Goal: Task Accomplishment & Management: Use online tool/utility

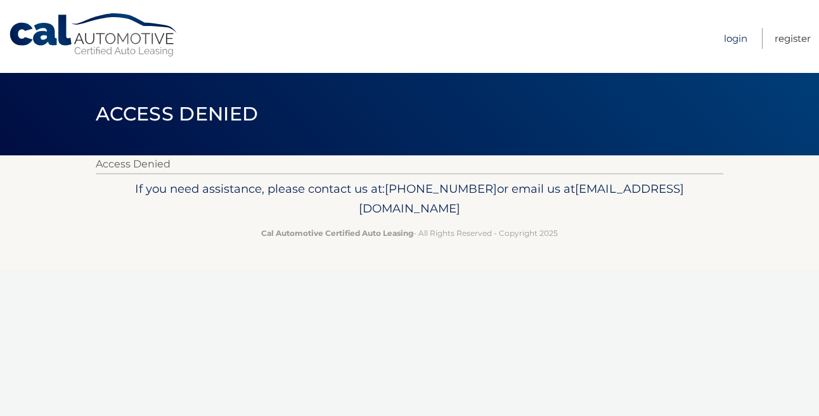
click at [736, 40] on link "Login" at bounding box center [735, 38] width 23 height 21
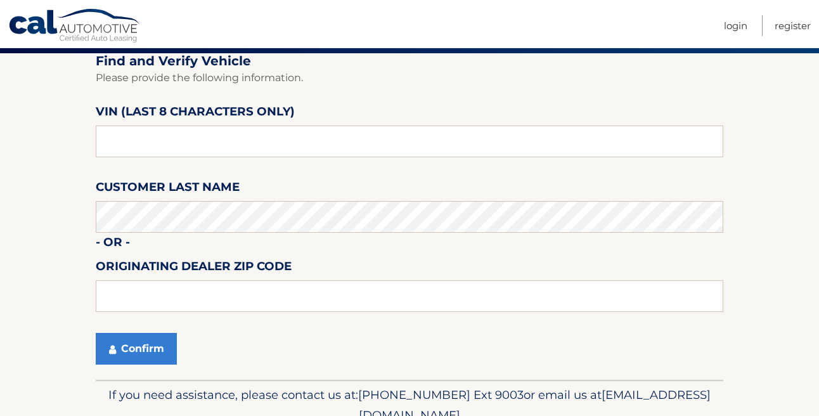
scroll to position [110, 0]
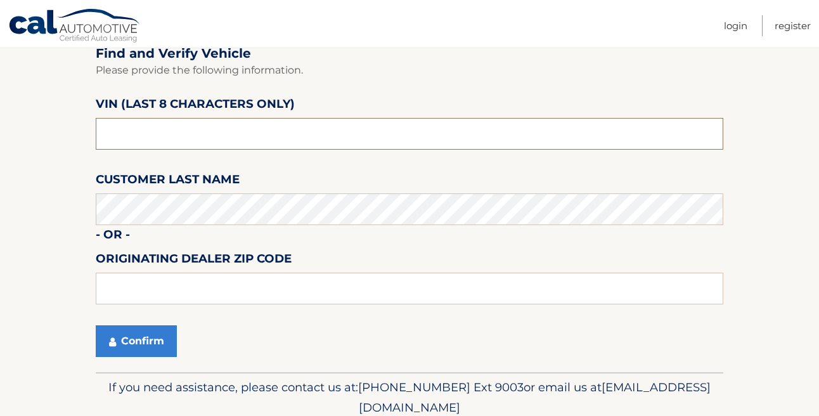
click at [137, 137] on input "text" at bounding box center [409, 134] width 627 height 32
type input "n8622785"
click at [131, 349] on button "Confirm" at bounding box center [136, 341] width 81 height 32
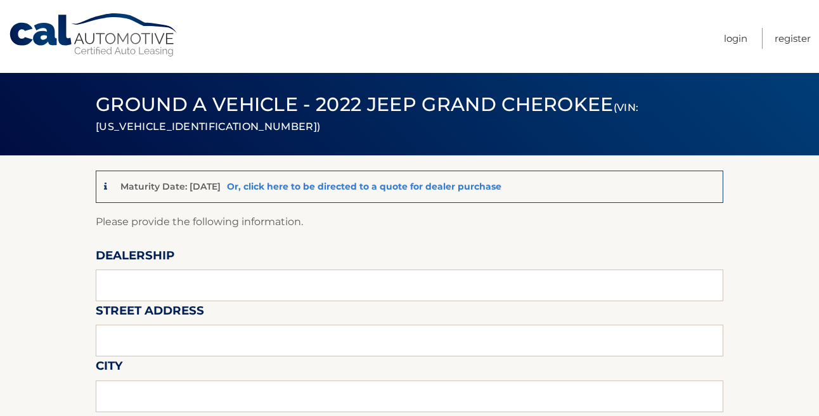
click at [461, 184] on link "Or, click here to be directed to a quote for dealer purchase" at bounding box center [364, 186] width 274 height 11
